Goal: Information Seeking & Learning: Learn about a topic

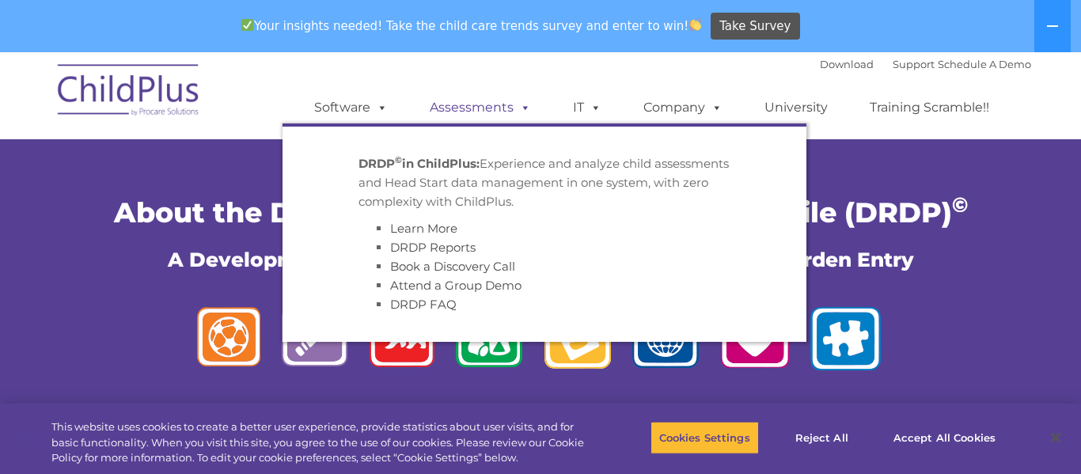
click at [515, 104] on span at bounding box center [521, 107] width 17 height 15
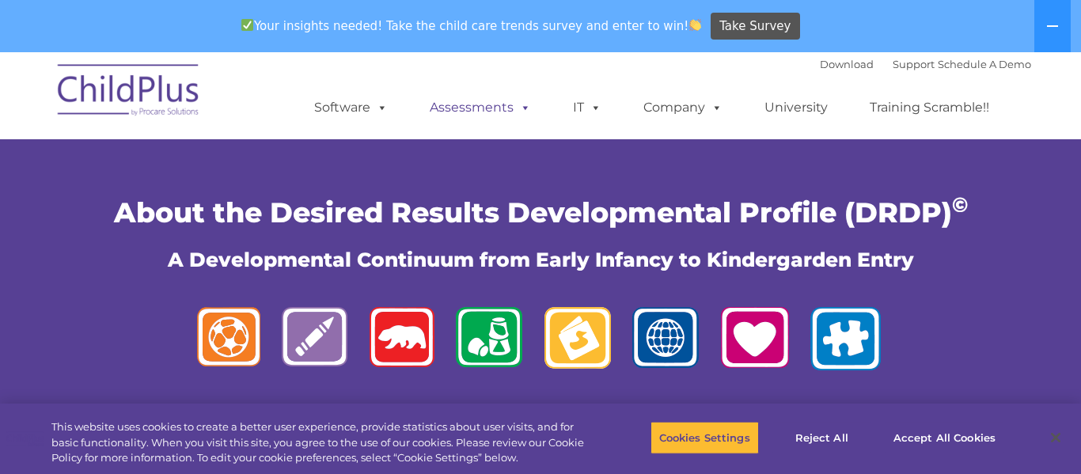
click at [515, 104] on span at bounding box center [521, 107] width 17 height 15
click at [1050, 199] on div "About the Desired Results Developmental Profile (DRDP) © A Developmental Contin…" at bounding box center [540, 281] width 1081 height 346
click at [926, 453] on button "Accept All Cookies" at bounding box center [943, 437] width 119 height 33
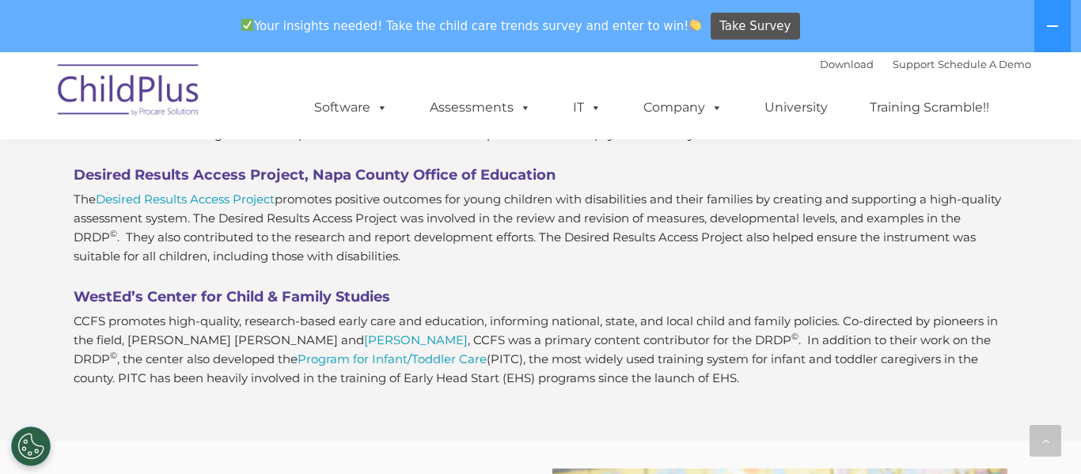
scroll to position [1228, 0]
click at [1053, 36] on button at bounding box center [1052, 26] width 36 height 52
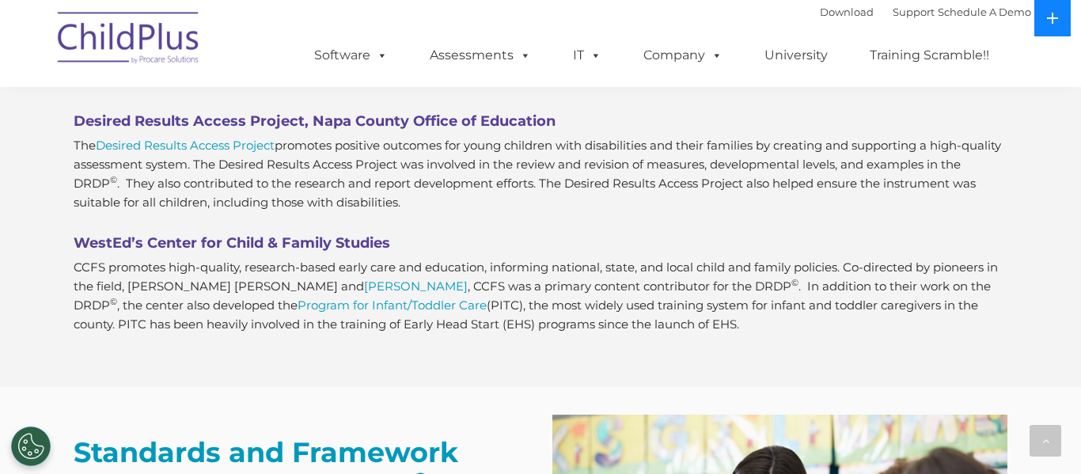
click at [1055, 13] on icon at bounding box center [1052, 18] width 13 height 13
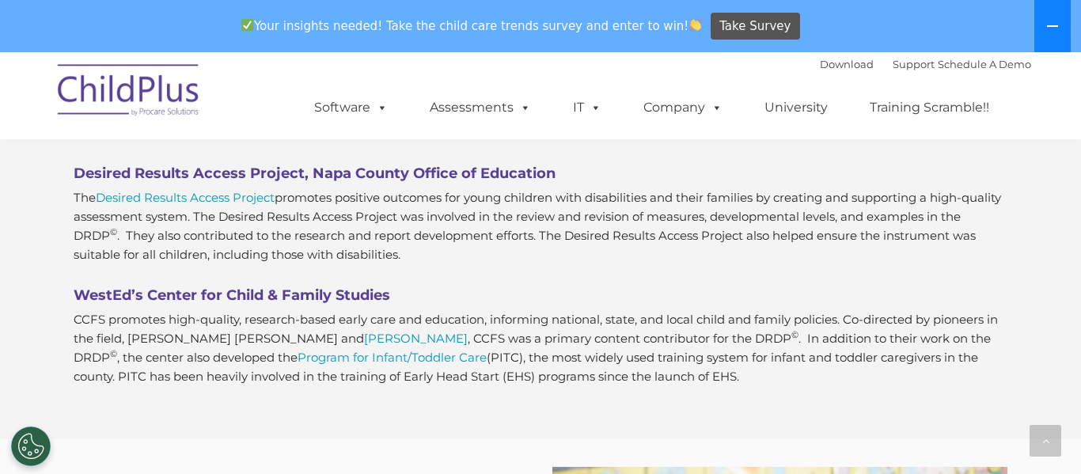
click at [1056, 17] on button at bounding box center [1052, 26] width 36 height 52
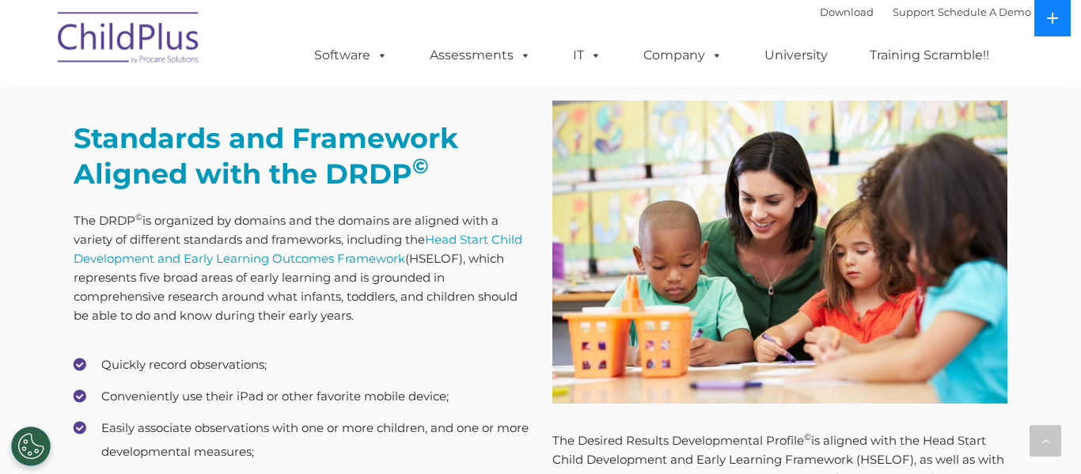
scroll to position [1545, 0]
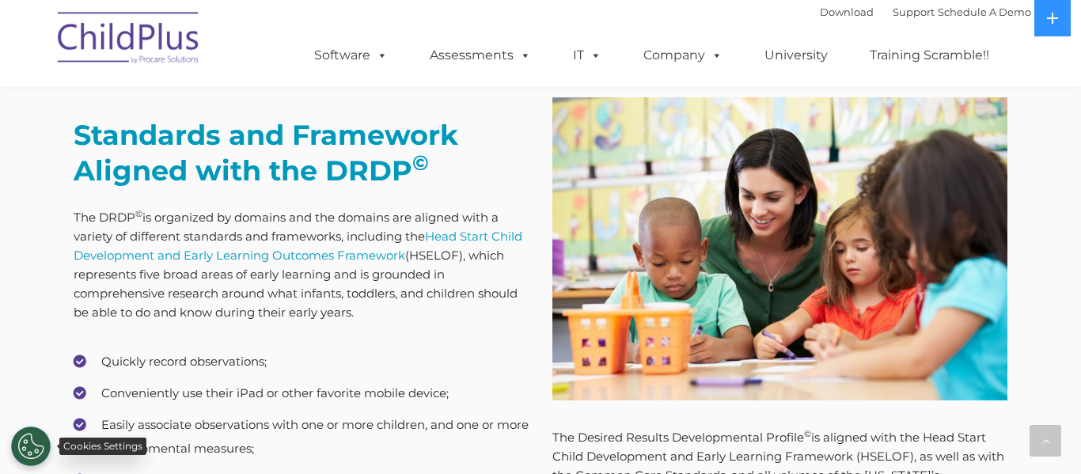
click at [36, 453] on button "Cookies Settings" at bounding box center [31, 446] width 40 height 40
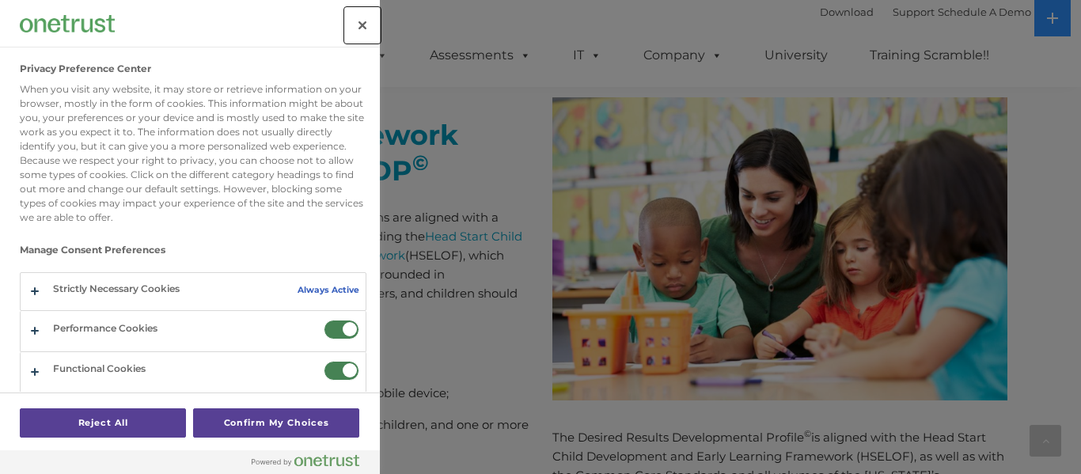
click at [353, 31] on button "Close" at bounding box center [362, 25] width 35 height 35
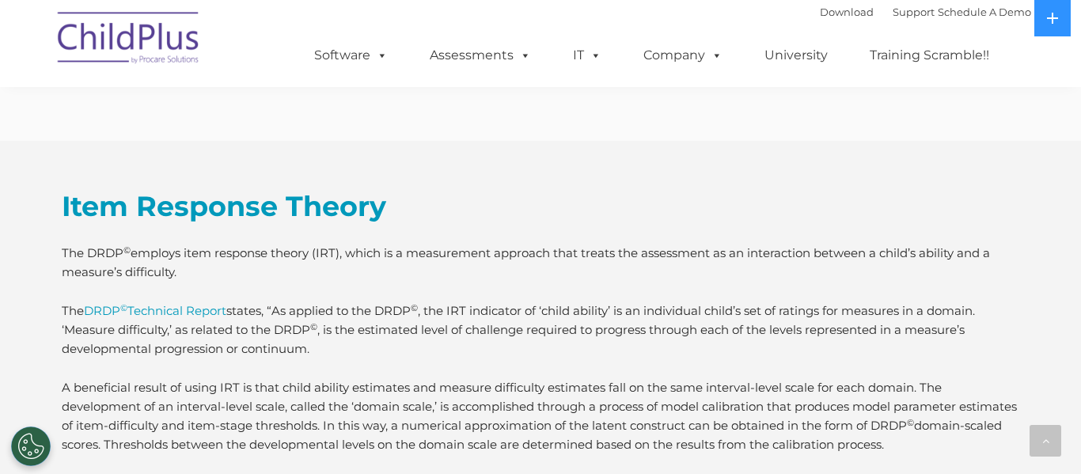
scroll to position [2260, 0]
